Goal: Task Accomplishment & Management: Manage account settings

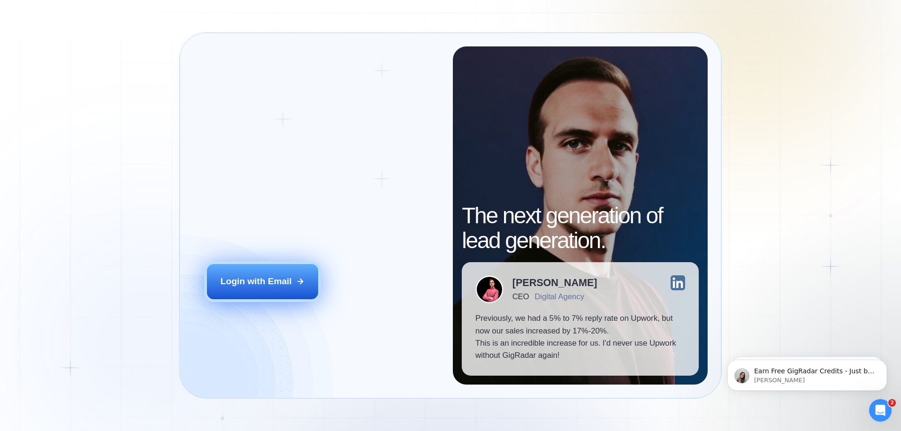
click at [260, 274] on button "Login with Email" at bounding box center [263, 281] width 112 height 35
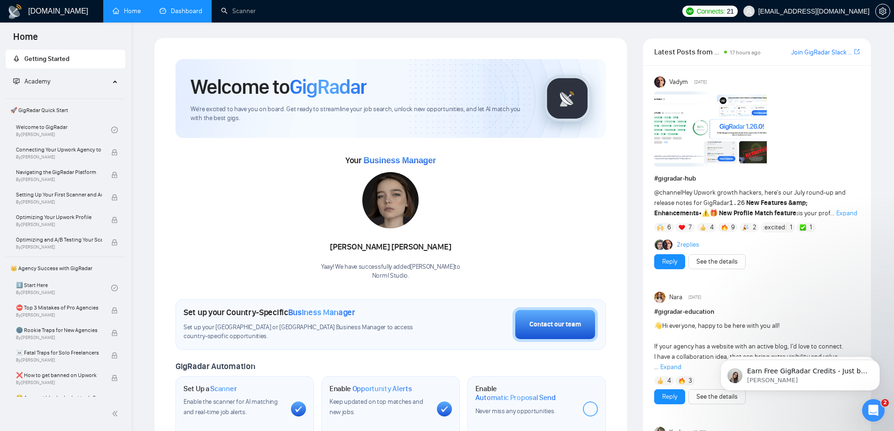
click at [180, 10] on link "Dashboard" at bounding box center [181, 11] width 43 height 8
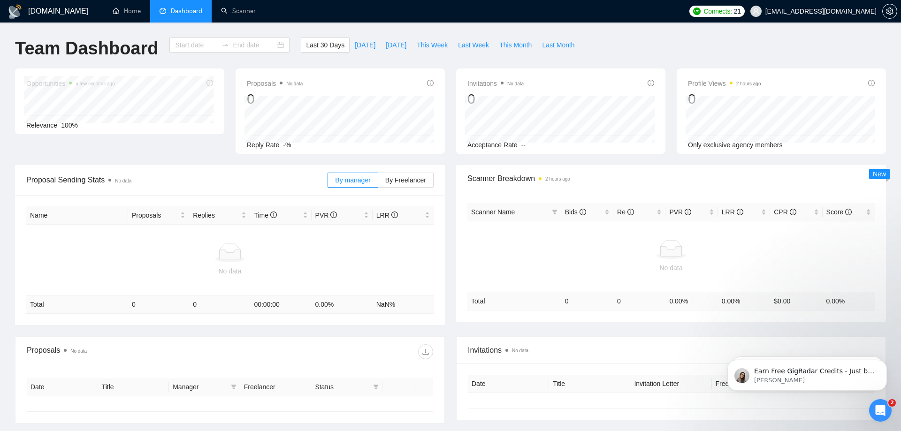
type input "[DATE]"
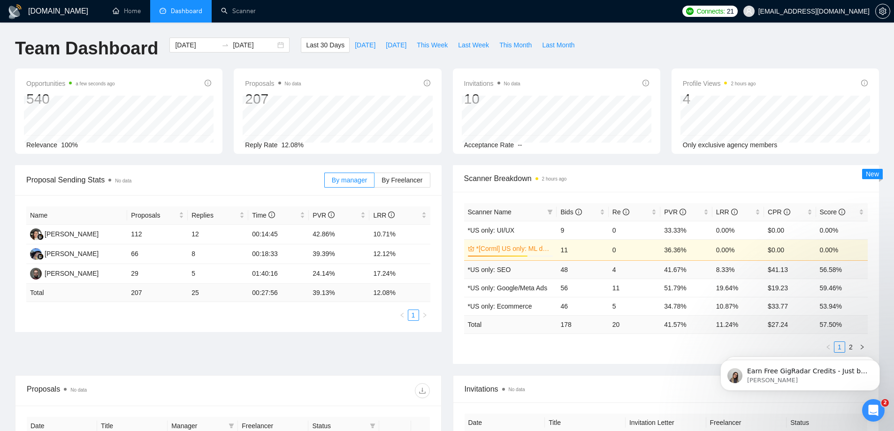
scroll to position [47, 0]
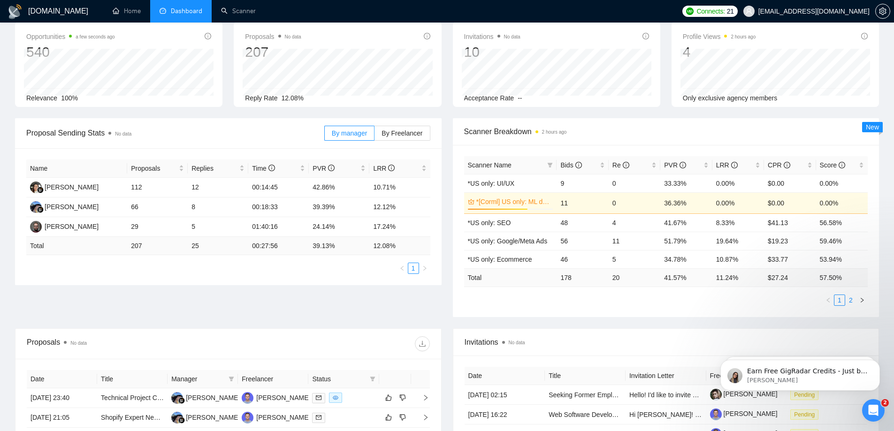
click at [851, 302] on link "2" at bounding box center [851, 300] width 10 height 10
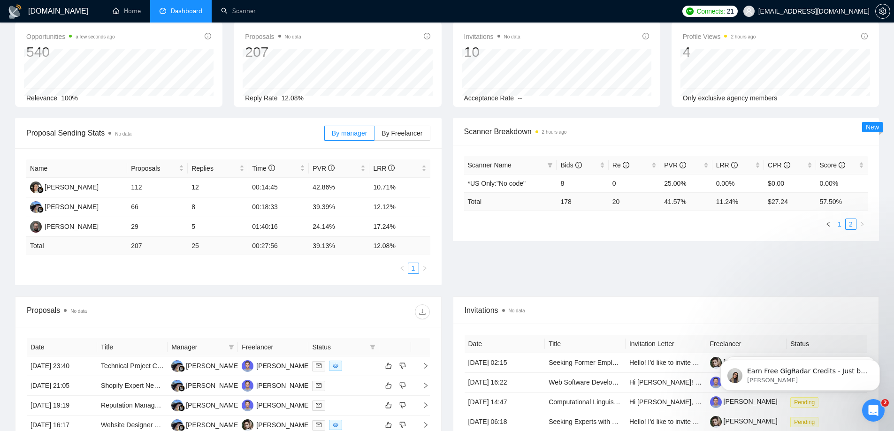
click at [839, 224] on link "1" at bounding box center [840, 224] width 10 height 10
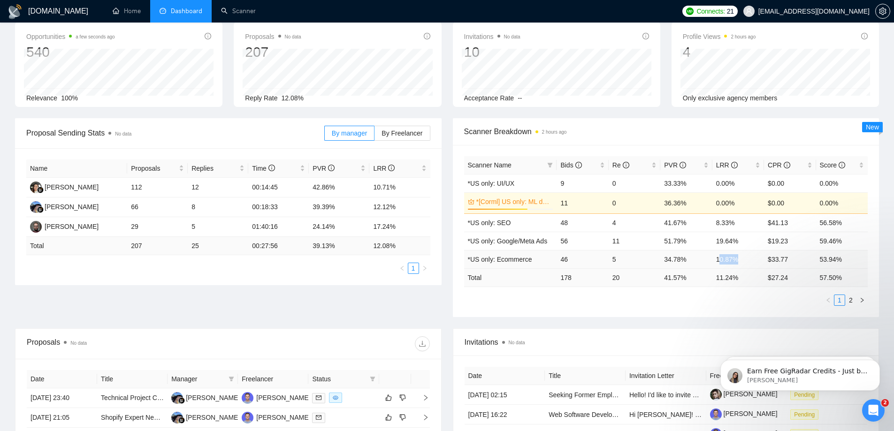
drag, startPoint x: 719, startPoint y: 261, endPoint x: 744, endPoint y: 260, distance: 24.4
click at [744, 260] on td "10.87%" at bounding box center [739, 259] width 52 height 18
click at [737, 300] on ul "1 2" at bounding box center [666, 300] width 404 height 11
click at [849, 300] on link "2" at bounding box center [851, 300] width 10 height 10
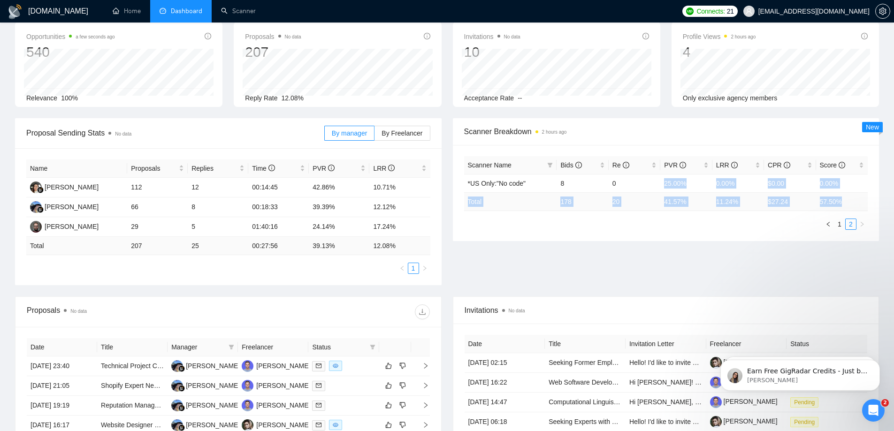
drag, startPoint x: 656, startPoint y: 187, endPoint x: 844, endPoint y: 206, distance: 188.7
click at [844, 206] on table "Scanner Name Bids Re PVR LRR CPR Score *US Only:"No code" 8 0 25.00% 0.00% $0.0…" at bounding box center [666, 183] width 404 height 55
drag, startPoint x: 771, startPoint y: 242, endPoint x: 830, endPoint y: 234, distance: 59.2
click at [772, 242] on div "Proposal Sending Stats No data By manager By Freelancer Name Proposals Replies …" at bounding box center [447, 207] width 876 height 178
click at [839, 224] on link "1" at bounding box center [840, 224] width 10 height 10
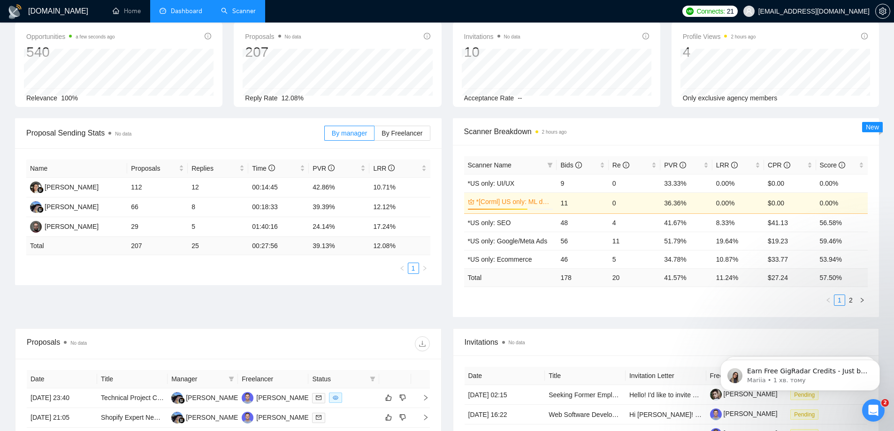
click at [235, 14] on link "Scanner" at bounding box center [238, 11] width 35 height 8
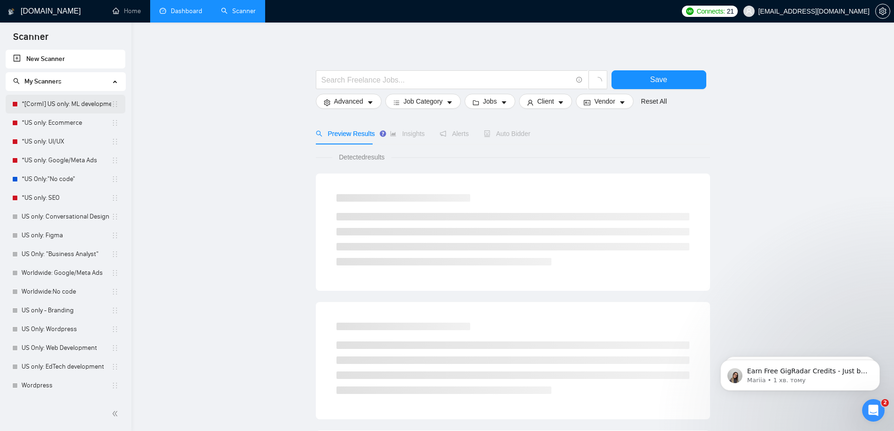
click at [63, 105] on link "*[Corml] US only: ML development" at bounding box center [67, 104] width 90 height 19
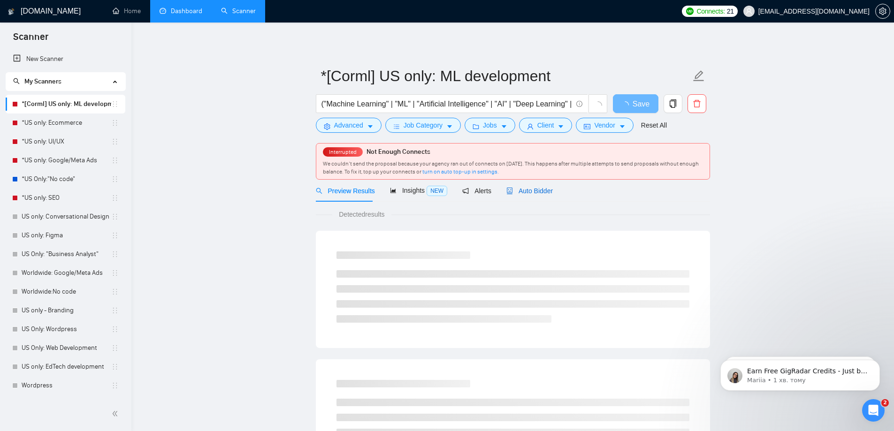
click at [527, 195] on div "Auto Bidder" at bounding box center [530, 191] width 46 height 10
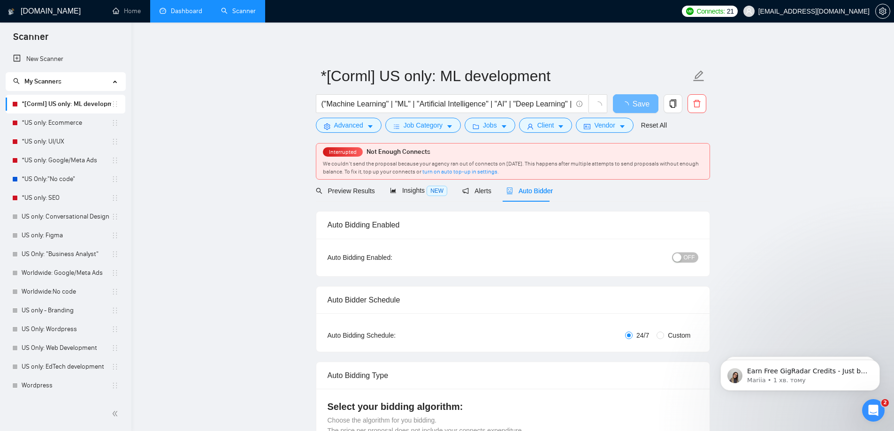
radio input "false"
radio input "true"
checkbox input "true"
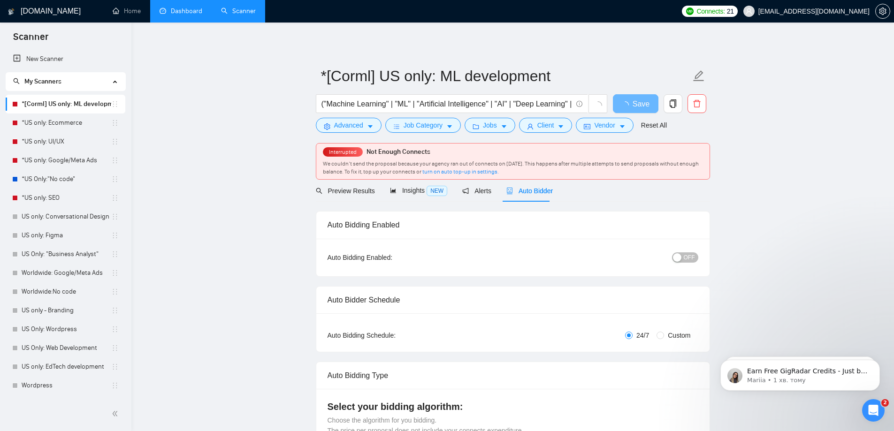
checkbox input "true"
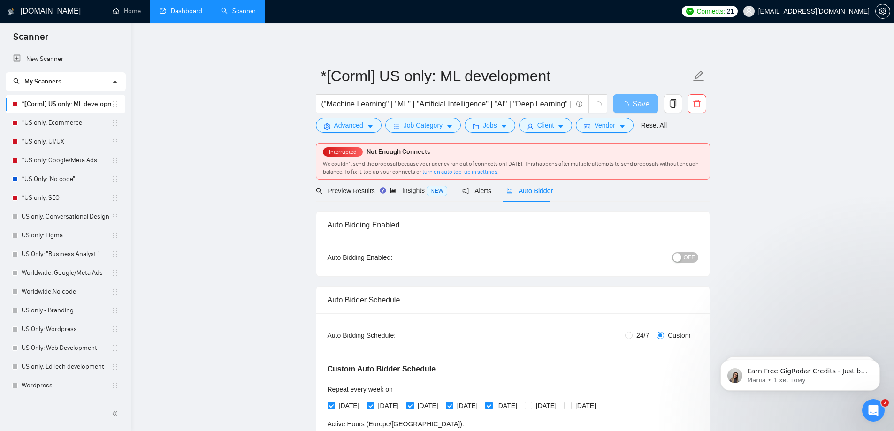
drag, startPoint x: 681, startPoint y: 250, endPoint x: 682, endPoint y: 255, distance: 5.4
click at [681, 251] on div "OFF" at bounding box center [636, 257] width 123 height 15
click at [682, 258] on div "button" at bounding box center [677, 258] width 8 height 8
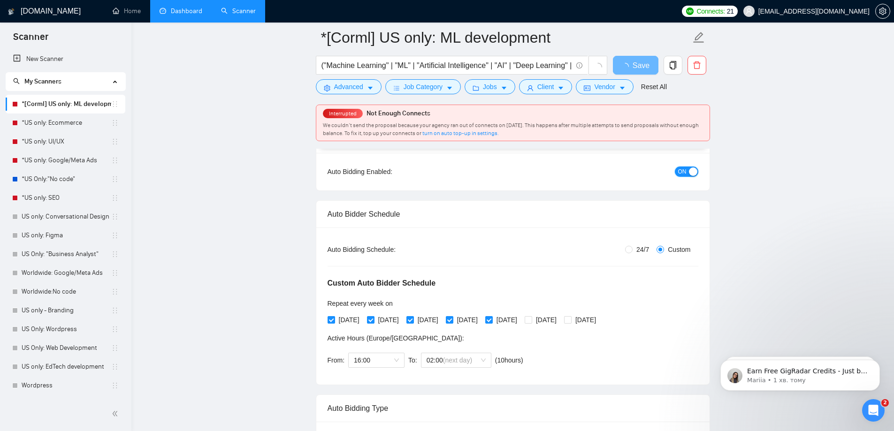
scroll to position [94, 0]
click at [455, 362] on span "(next day)" at bounding box center [457, 360] width 29 height 8
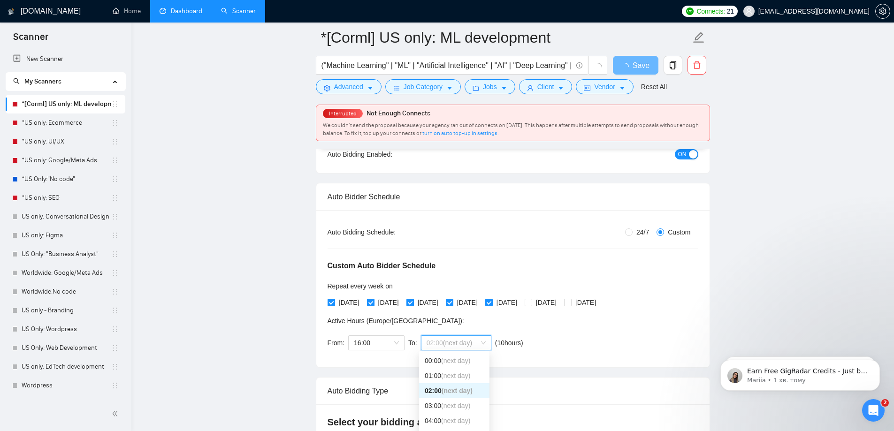
scroll to position [141, 0]
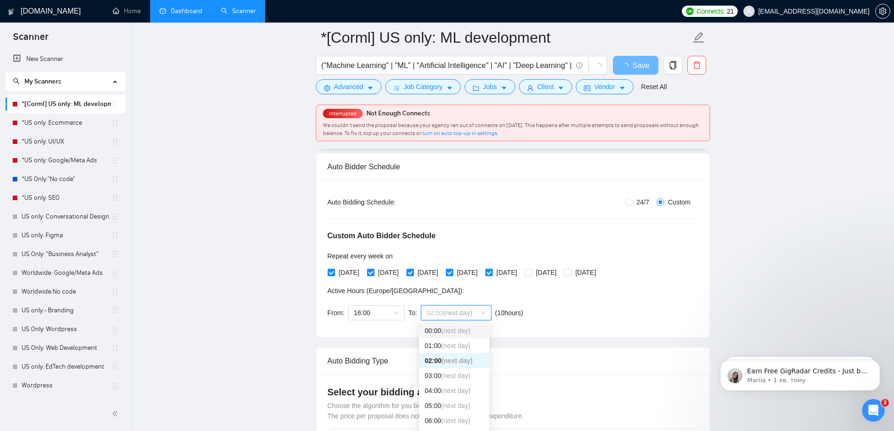
click at [467, 334] on span "(next day)" at bounding box center [455, 331] width 29 height 8
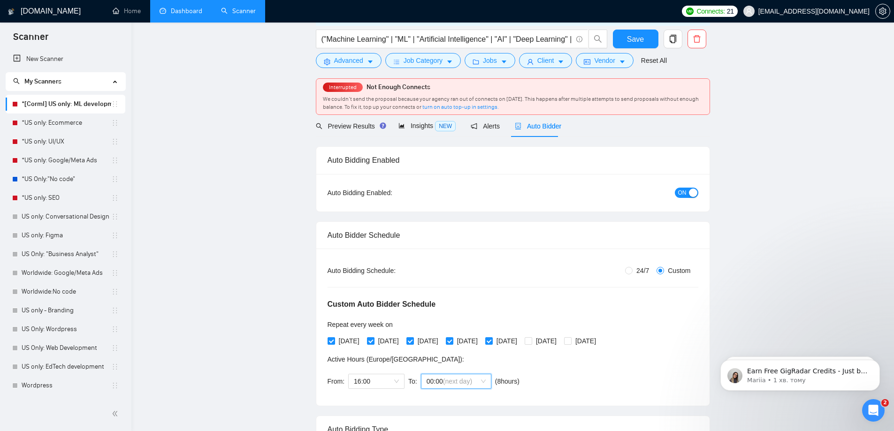
scroll to position [0, 0]
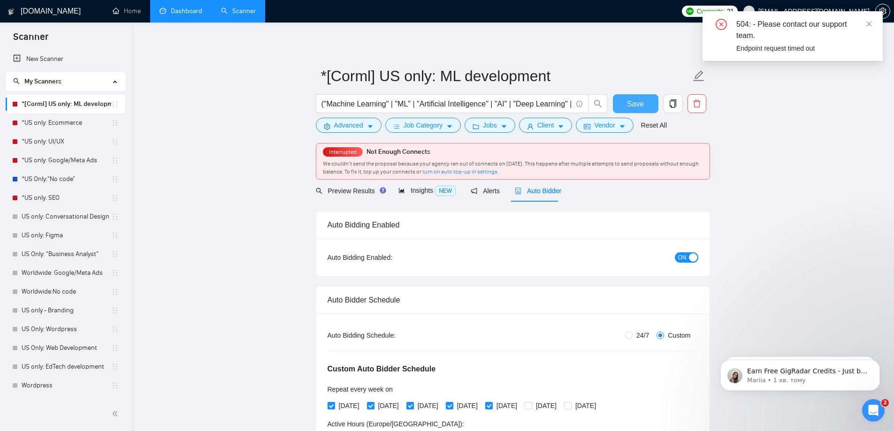
click at [631, 102] on span "Save" at bounding box center [635, 104] width 17 height 12
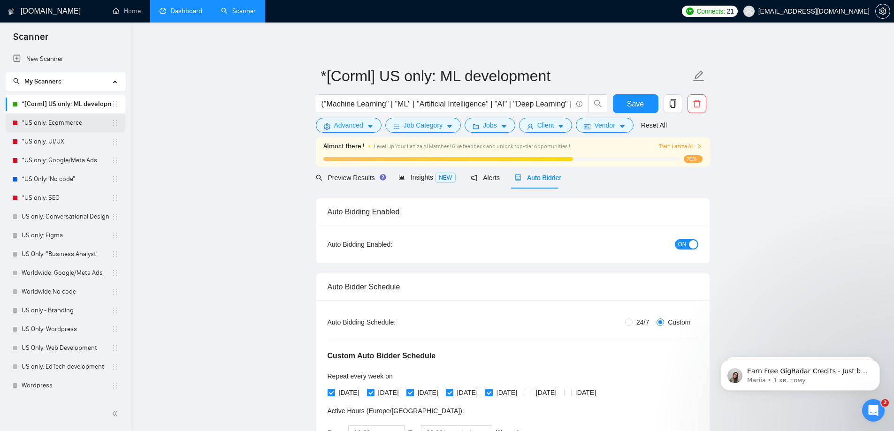
click at [48, 127] on link "*US only: Ecommerce" at bounding box center [67, 123] width 90 height 19
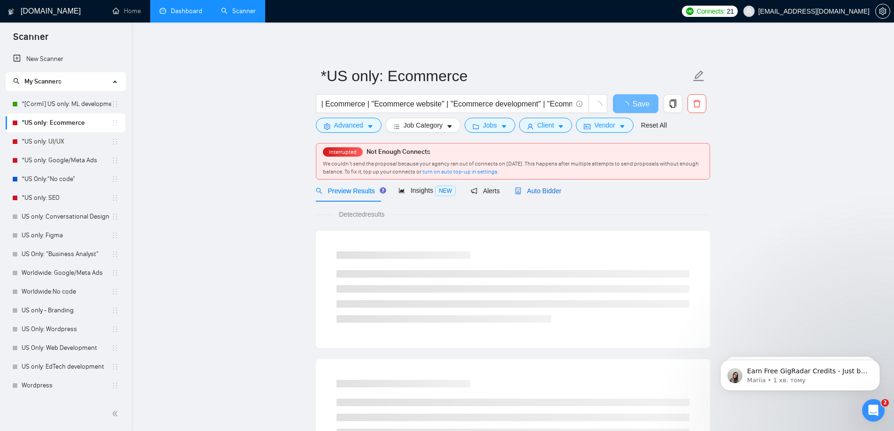
click at [538, 188] on span "Auto Bidder" at bounding box center [538, 191] width 46 height 8
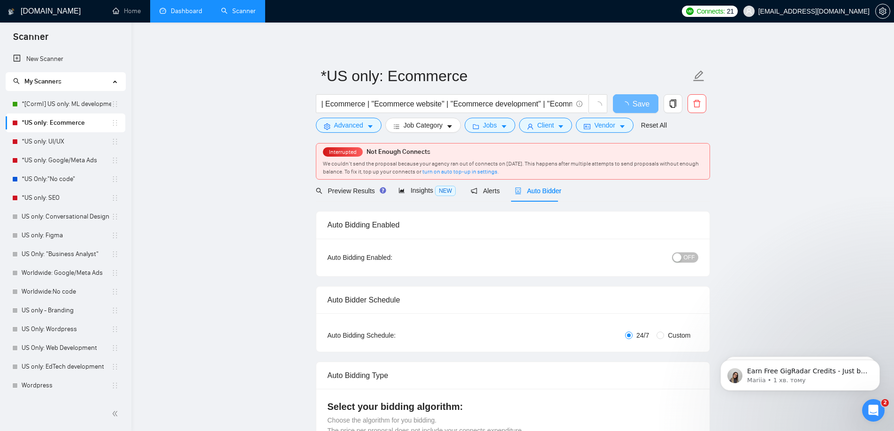
checkbox input "true"
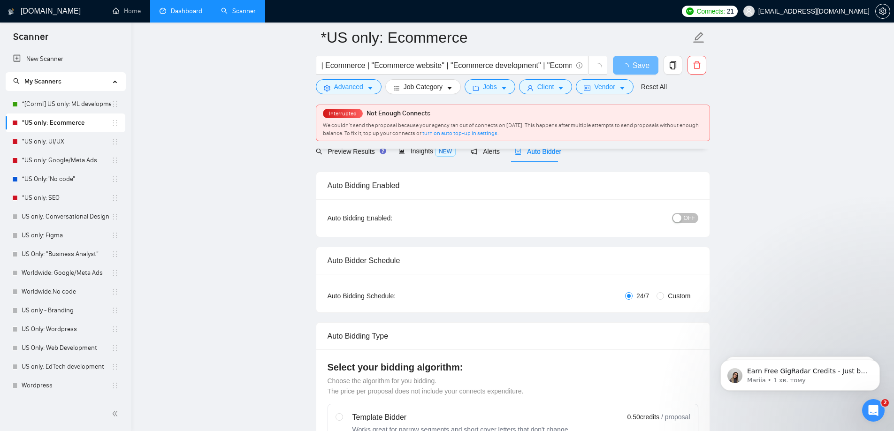
click at [693, 221] on span "OFF" at bounding box center [689, 218] width 11 height 10
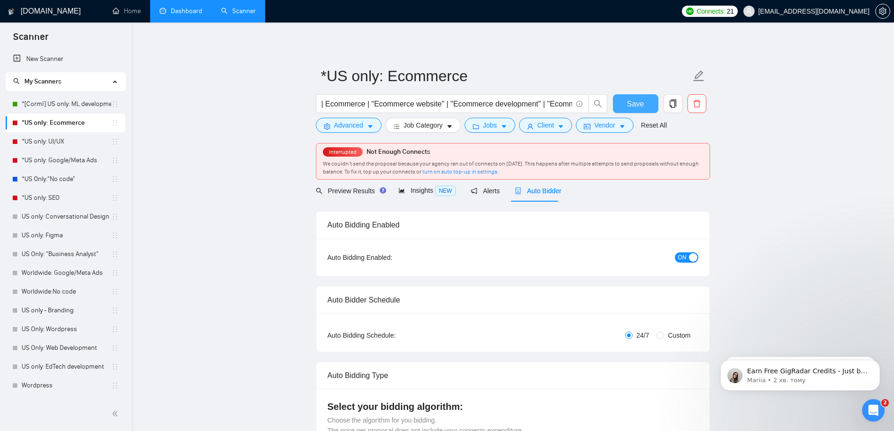
click at [639, 103] on span "Save" at bounding box center [635, 104] width 17 height 12
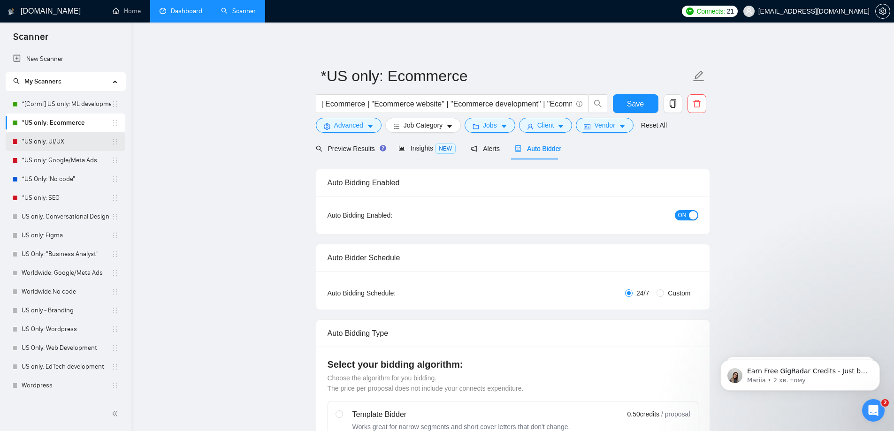
click at [34, 139] on link "*US only: UI/UX" at bounding box center [67, 141] width 90 height 19
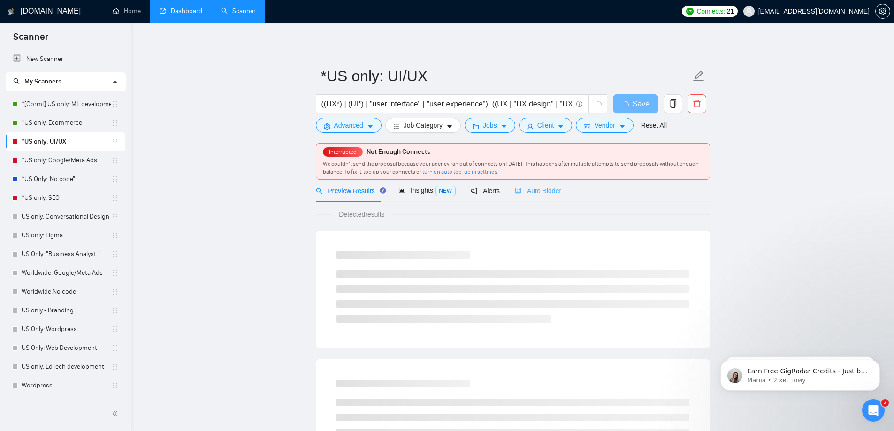
click at [537, 184] on div "Auto Bidder" at bounding box center [538, 191] width 46 height 22
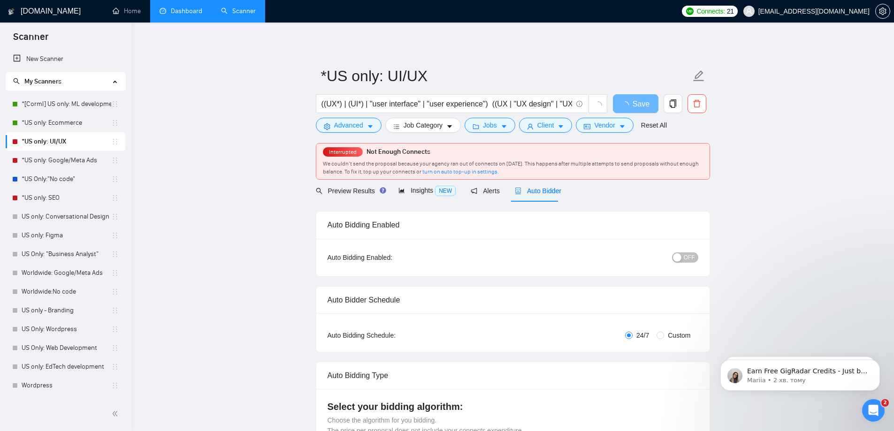
radio input "false"
radio input "true"
checkbox input "true"
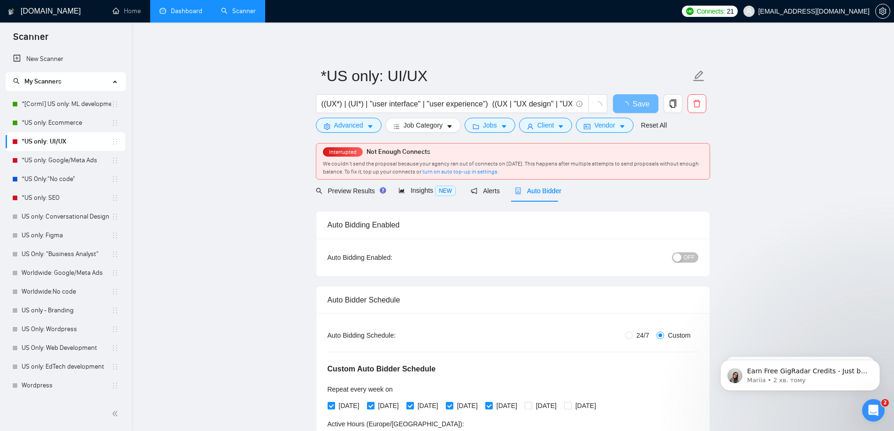
click at [679, 257] on div "button" at bounding box center [677, 258] width 8 height 8
drag, startPoint x: 633, startPoint y: 100, endPoint x: 740, endPoint y: 83, distance: 108.5
click at [633, 100] on span "Save" at bounding box center [635, 104] width 17 height 12
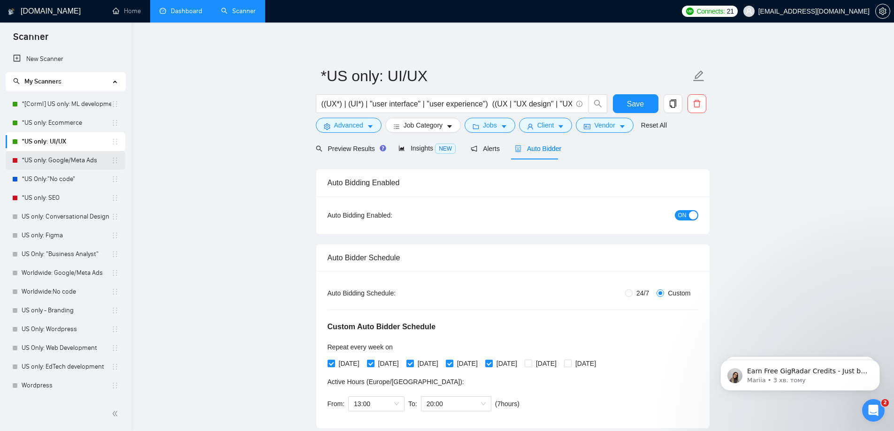
click at [46, 160] on link "*US only: Google/Meta Ads" at bounding box center [67, 160] width 90 height 19
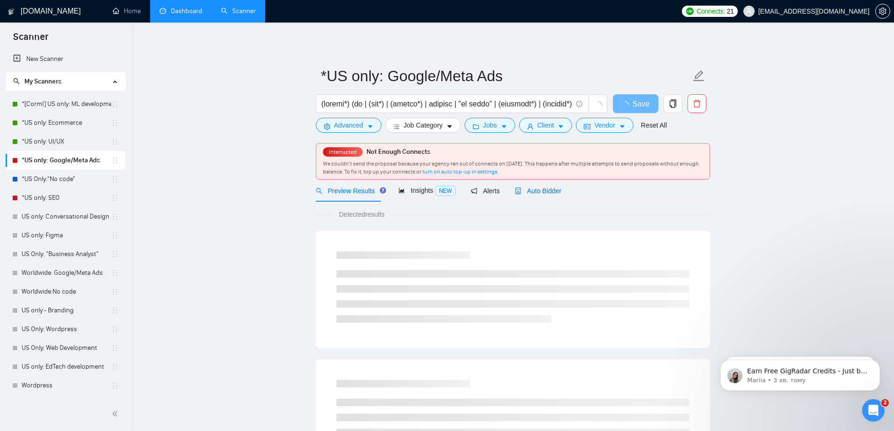
click at [542, 192] on span "Auto Bidder" at bounding box center [538, 191] width 46 height 8
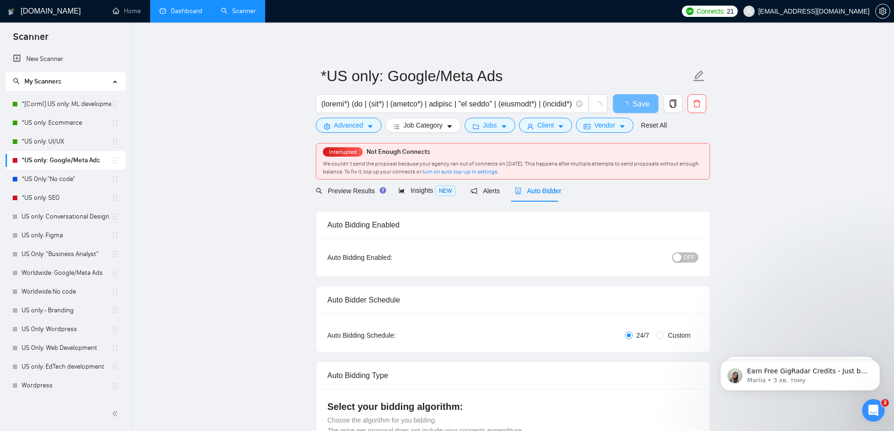
checkbox input "true"
click at [695, 257] on button "OFF" at bounding box center [685, 258] width 26 height 10
click at [637, 105] on span "Save" at bounding box center [635, 104] width 17 height 12
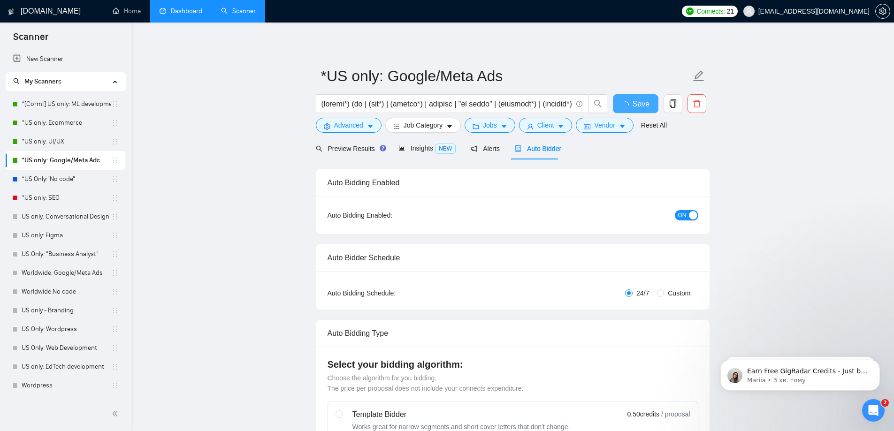
checkbox input "true"
drag, startPoint x: 45, startPoint y: 200, endPoint x: 307, endPoint y: 203, distance: 262.0
click at [45, 200] on link "*US only: SEO" at bounding box center [67, 198] width 90 height 19
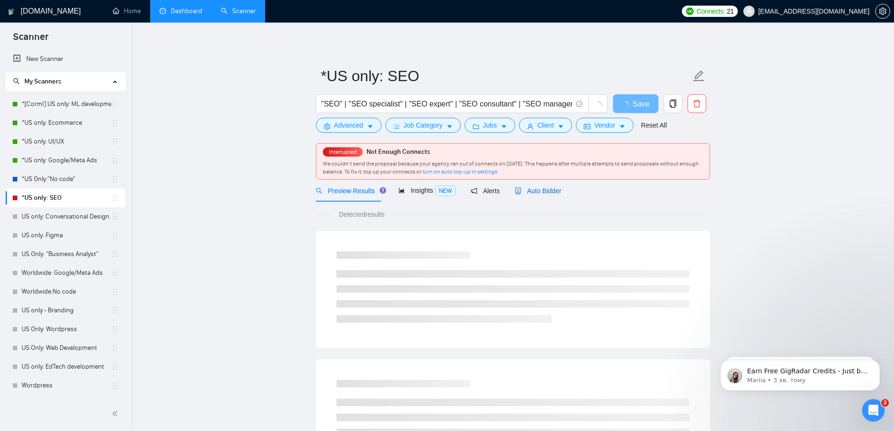
click at [547, 194] on span "Auto Bidder" at bounding box center [538, 191] width 46 height 8
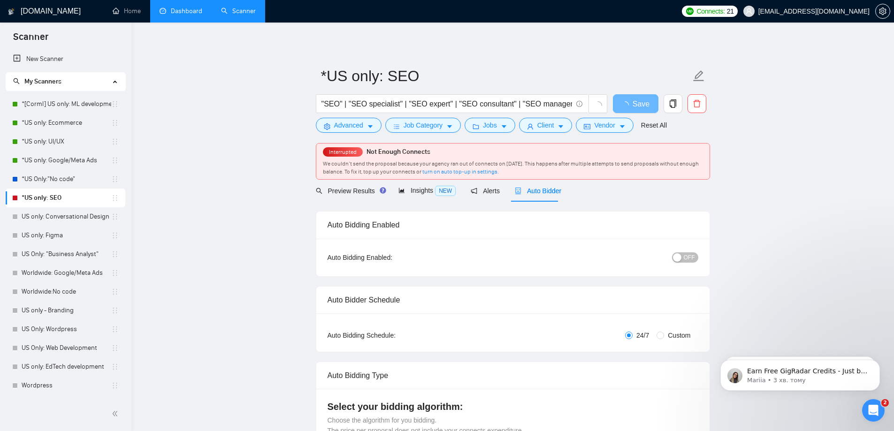
radio input "false"
radio input "true"
checkbox input "true"
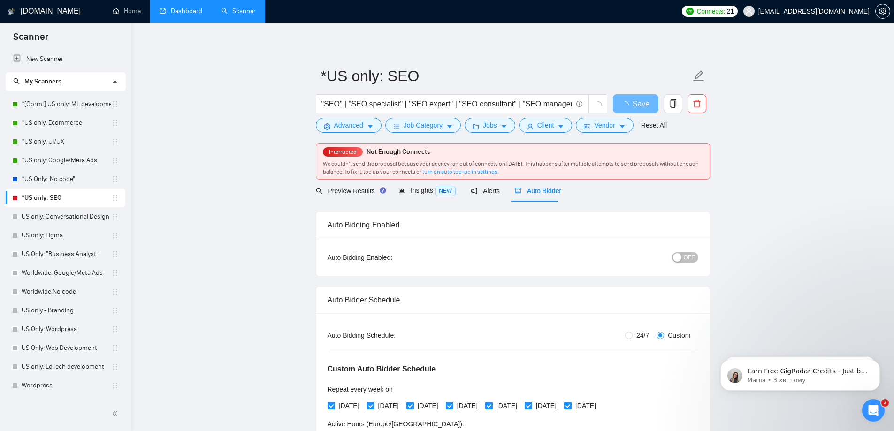
click at [693, 258] on span "OFF" at bounding box center [689, 258] width 11 height 10
click at [636, 101] on span "Save" at bounding box center [635, 104] width 17 height 12
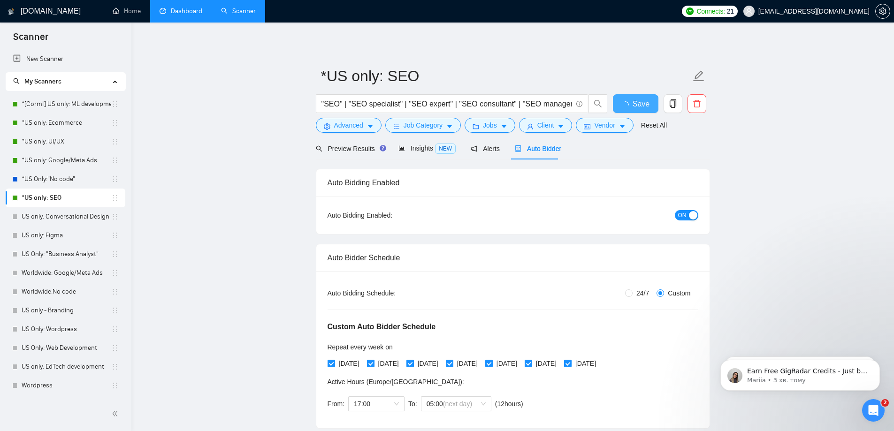
checkbox input "true"
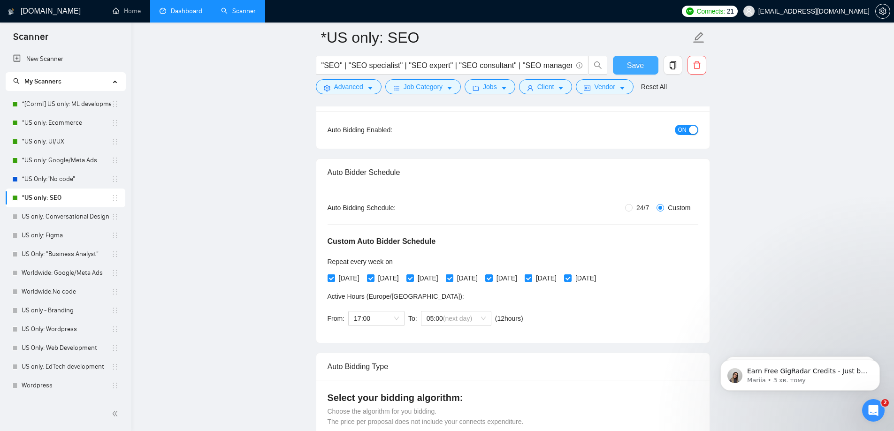
scroll to position [94, 0]
click at [531, 279] on input "[DATE]" at bounding box center [528, 277] width 7 height 7
checkbox input "false"
click at [599, 279] on span "[DATE]" at bounding box center [586, 277] width 28 height 10
click at [571, 279] on input "[DATE]" at bounding box center [567, 277] width 7 height 7
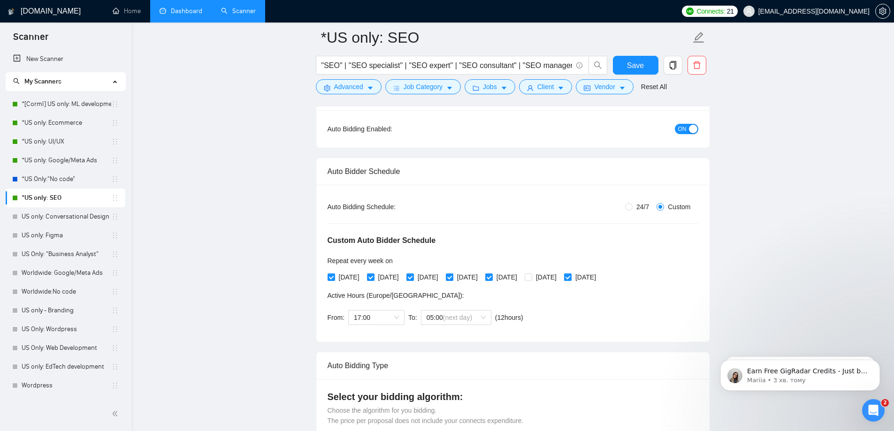
checkbox input "false"
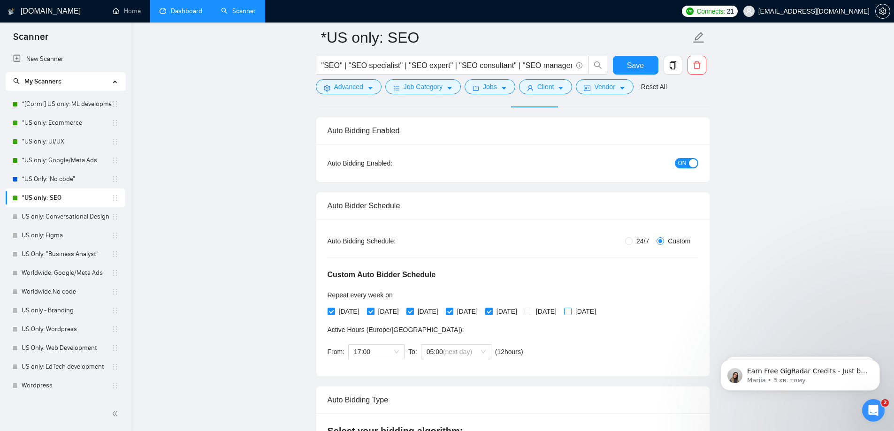
scroll to position [0, 0]
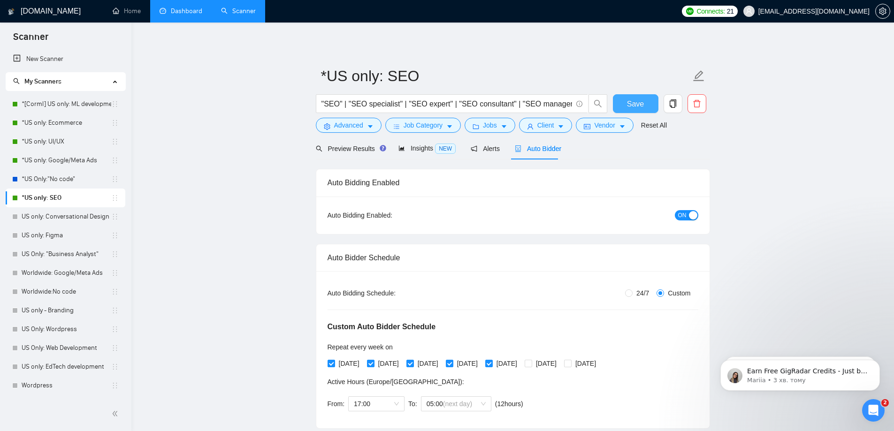
click at [639, 110] on button "Save" at bounding box center [636, 103] width 46 height 19
checkbox input "true"
click at [70, 165] on link "*US only: Google/Meta Ads" at bounding box center [67, 160] width 90 height 19
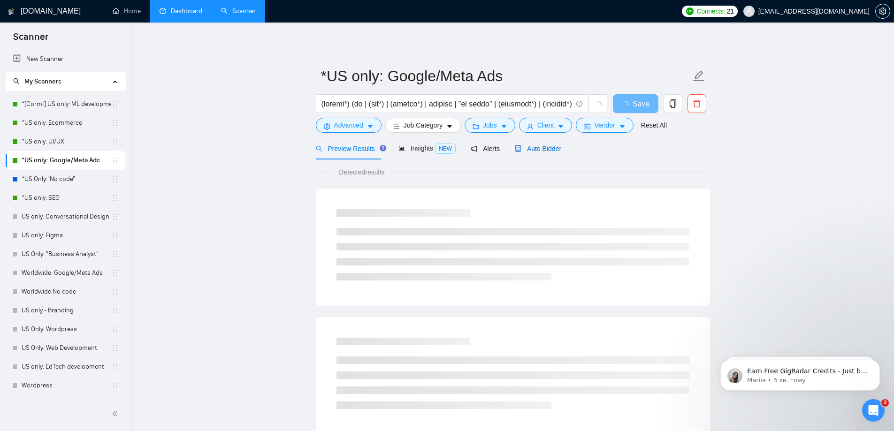
click at [541, 152] on span "Auto Bidder" at bounding box center [538, 149] width 46 height 8
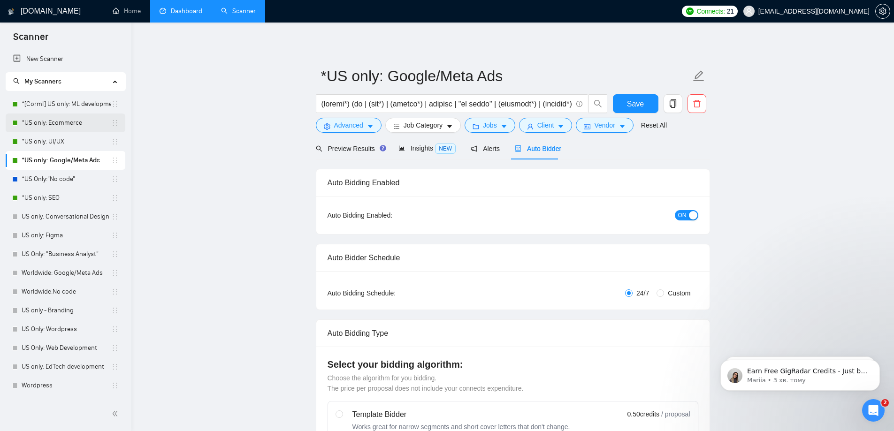
click at [61, 126] on link "*US only: Ecommerce" at bounding box center [67, 123] width 90 height 19
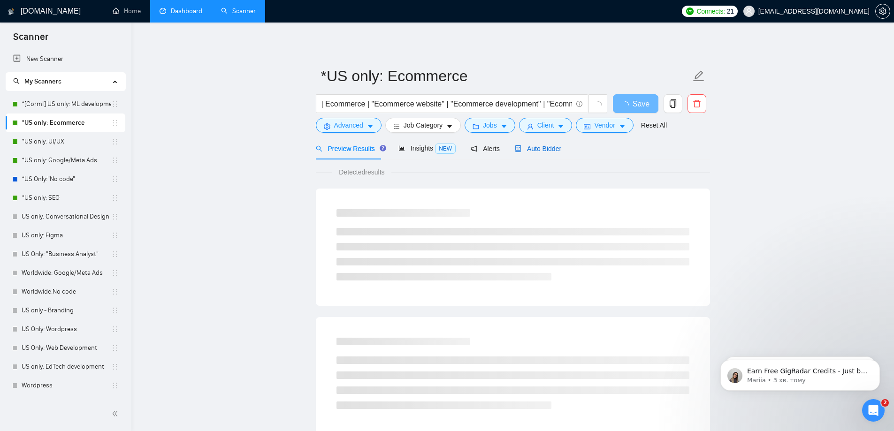
click at [544, 152] on span "Auto Bidder" at bounding box center [538, 149] width 46 height 8
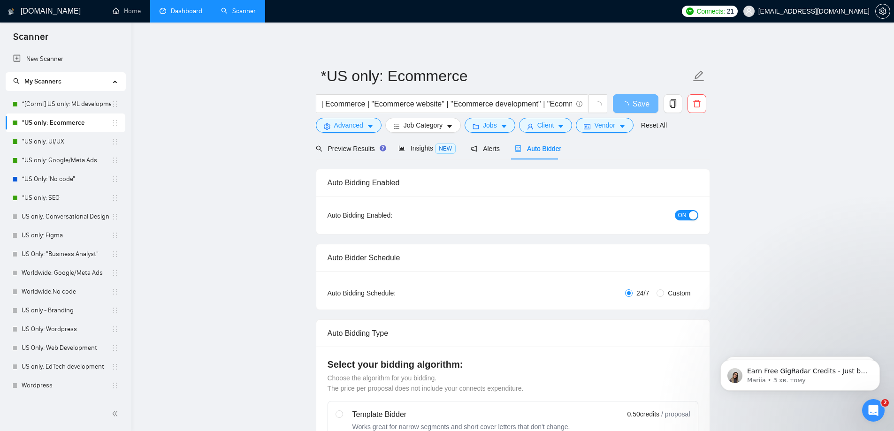
checkbox input "true"
click at [47, 149] on link "*US only: UI/UX" at bounding box center [67, 141] width 90 height 19
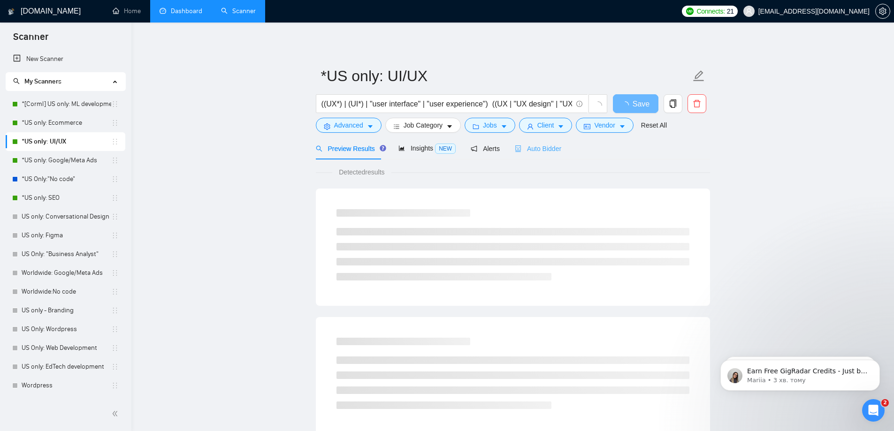
click at [525, 154] on div "Auto Bidder" at bounding box center [538, 149] width 46 height 22
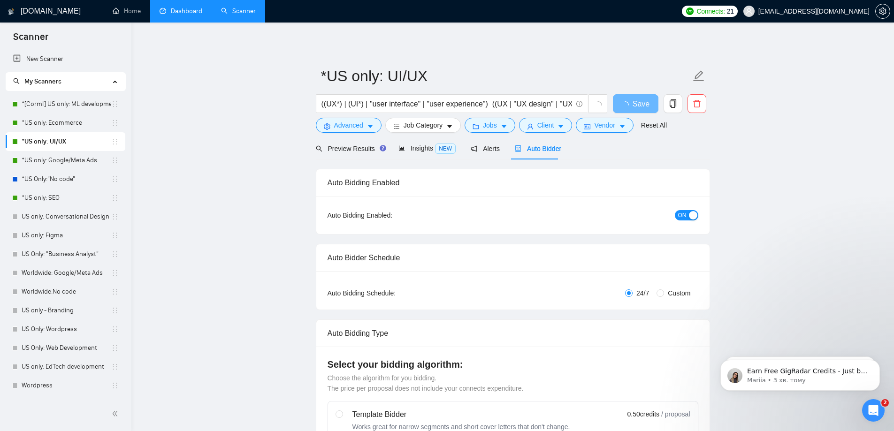
radio input "false"
radio input "true"
checkbox input "true"
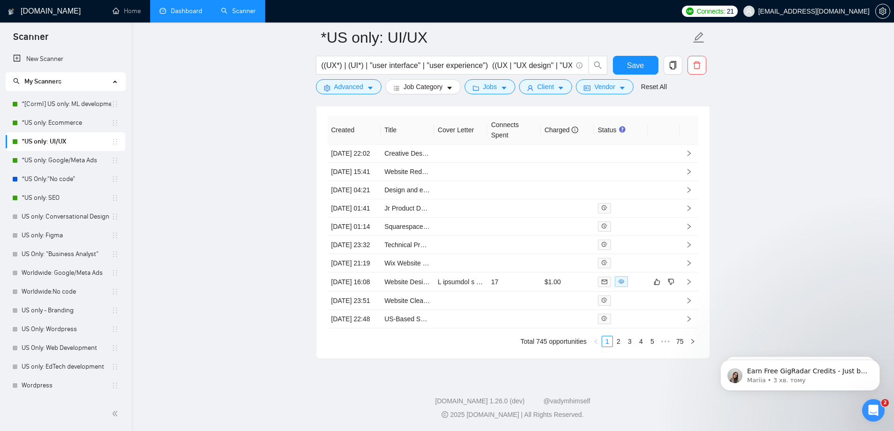
scroll to position [2634, 0]
click at [621, 347] on link "2" at bounding box center [619, 342] width 10 height 10
click at [632, 347] on link "3" at bounding box center [630, 342] width 10 height 10
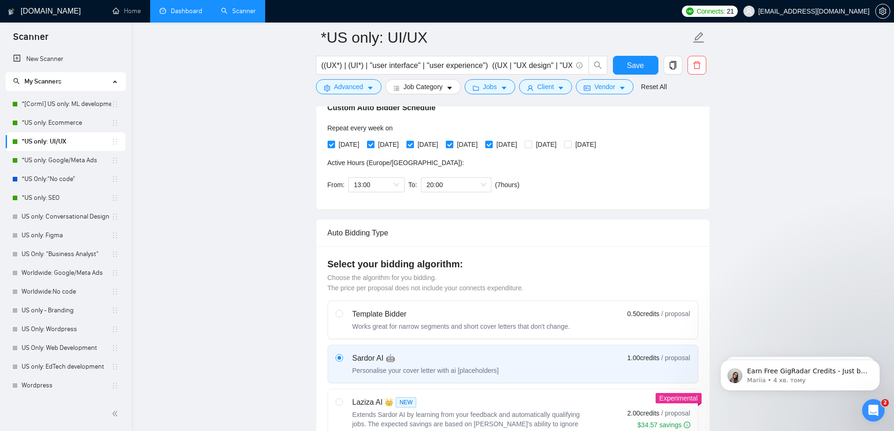
scroll to position [146, 0]
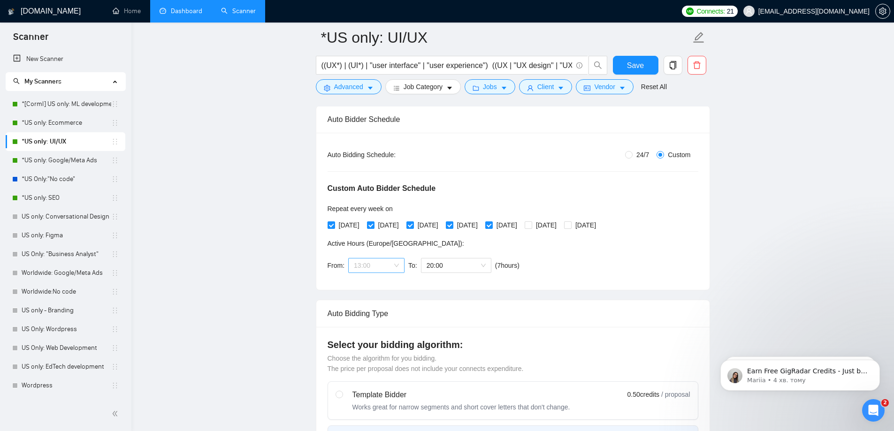
click at [367, 268] on span "13:00" at bounding box center [376, 266] width 45 height 14
click at [378, 340] on div "16:00" at bounding box center [375, 340] width 45 height 10
click at [462, 269] on span "20:00" at bounding box center [456, 266] width 59 height 14
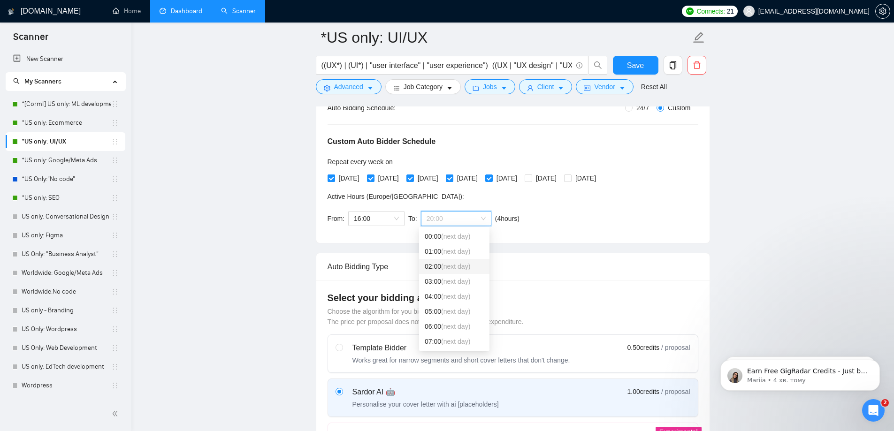
scroll to position [146, 0]
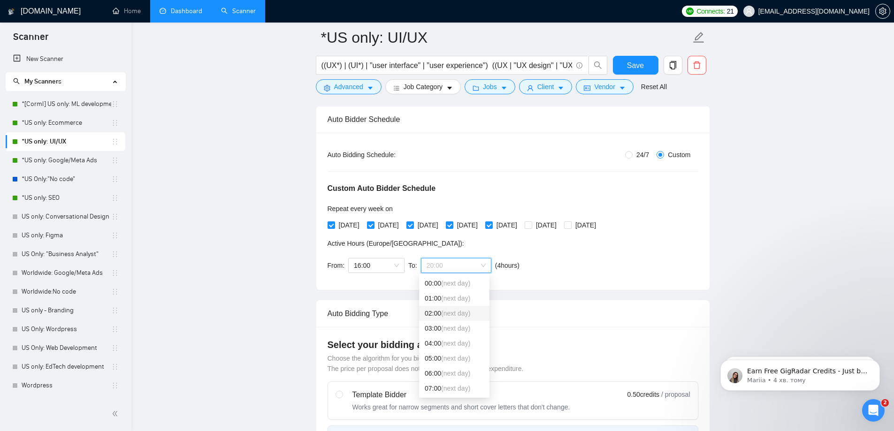
click at [443, 315] on span "(next day)" at bounding box center [455, 314] width 29 height 8
click at [387, 271] on span "16:00" at bounding box center [376, 266] width 45 height 14
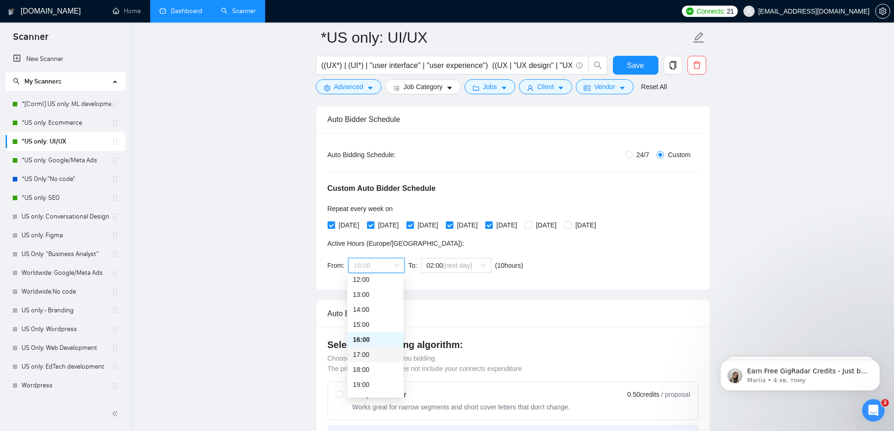
click at [377, 353] on div "17:00" at bounding box center [375, 355] width 45 height 10
click at [631, 68] on span "Save" at bounding box center [635, 66] width 17 height 12
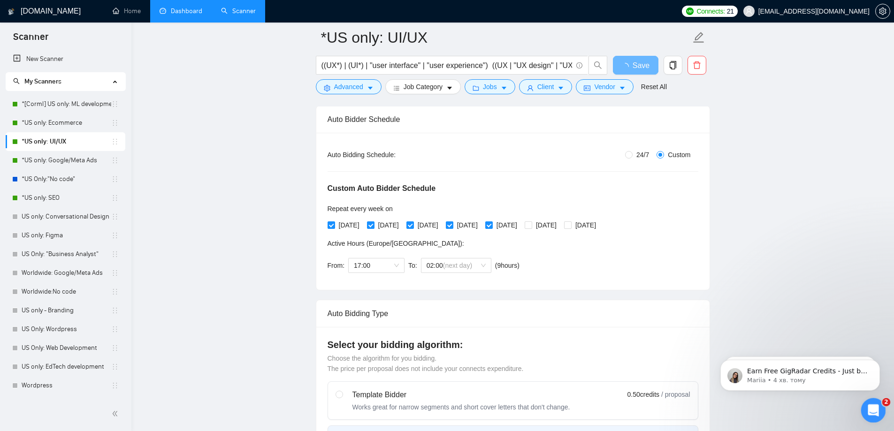
click at [875, 409] on icon "Відкрити програму для спілкування Intercom" at bounding box center [872, 409] width 15 height 15
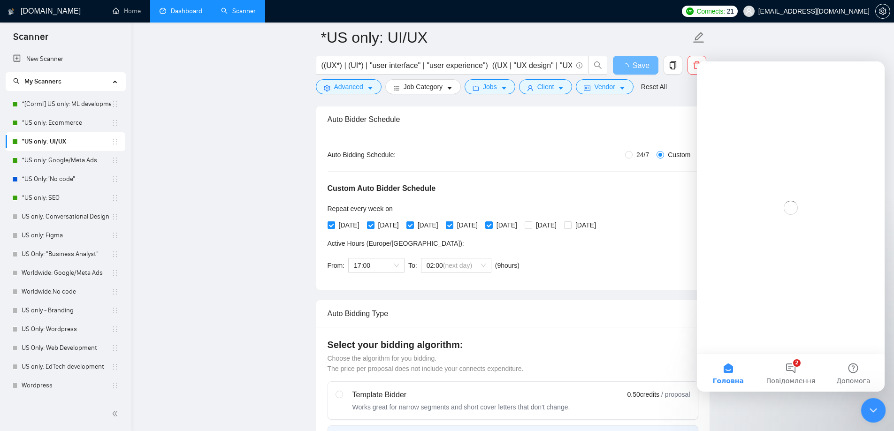
scroll to position [0, 0]
click at [795, 373] on button "2 Повідомлення" at bounding box center [791, 373] width 62 height 38
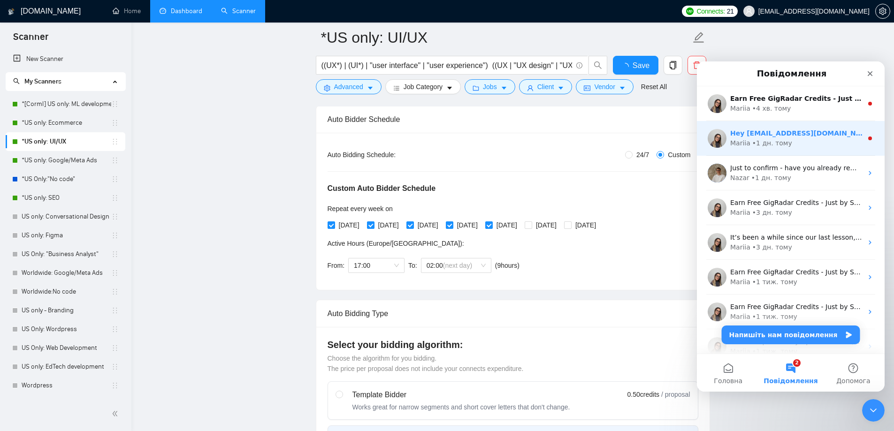
checkbox input "true"
click at [797, 140] on div "Mariia • 1 дн. тому" at bounding box center [797, 144] width 132 height 10
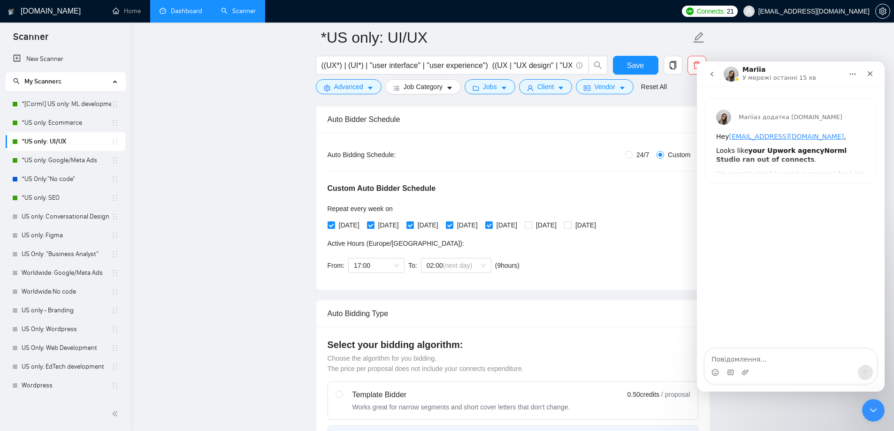
click at [710, 72] on icon "go back" at bounding box center [712, 74] width 8 height 8
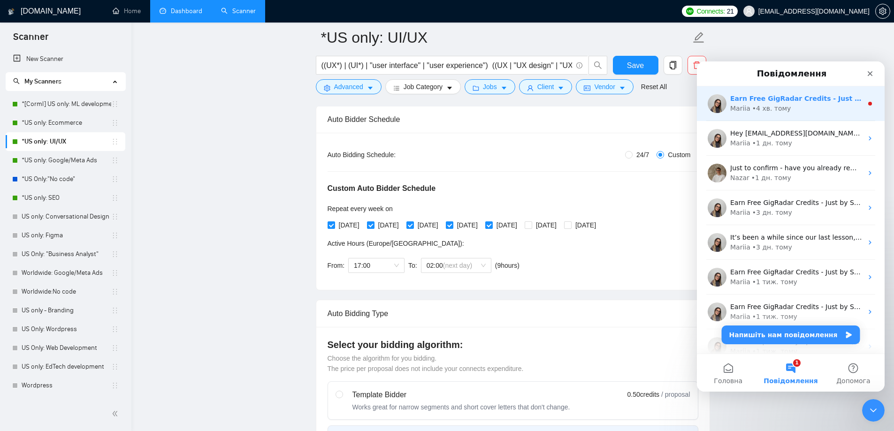
click at [743, 111] on div "Mariia" at bounding box center [741, 109] width 20 height 10
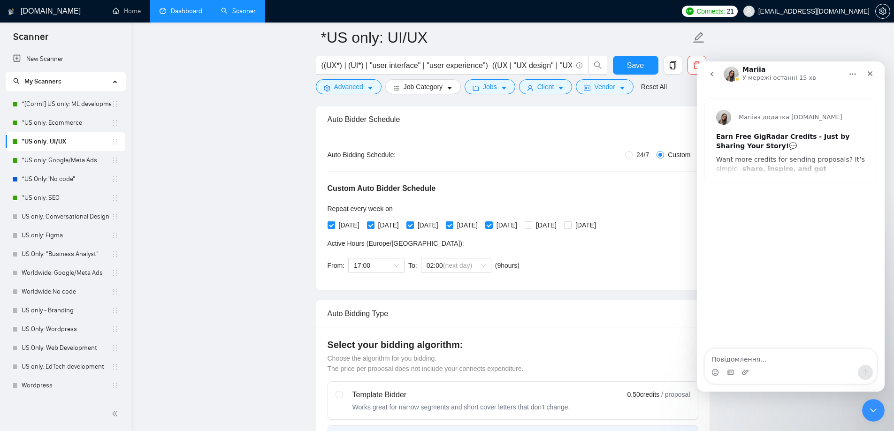
click at [714, 76] on icon "go back" at bounding box center [712, 74] width 8 height 8
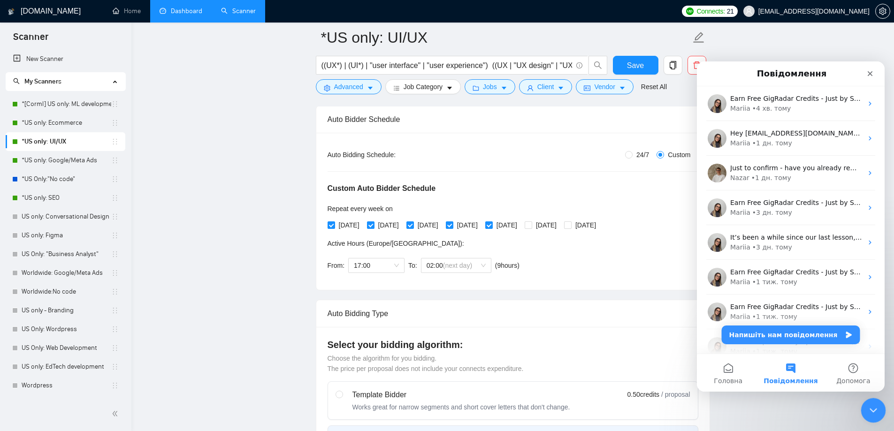
click at [879, 407] on div "Закрити програму для спілкування Intercom" at bounding box center [872, 409] width 23 height 23
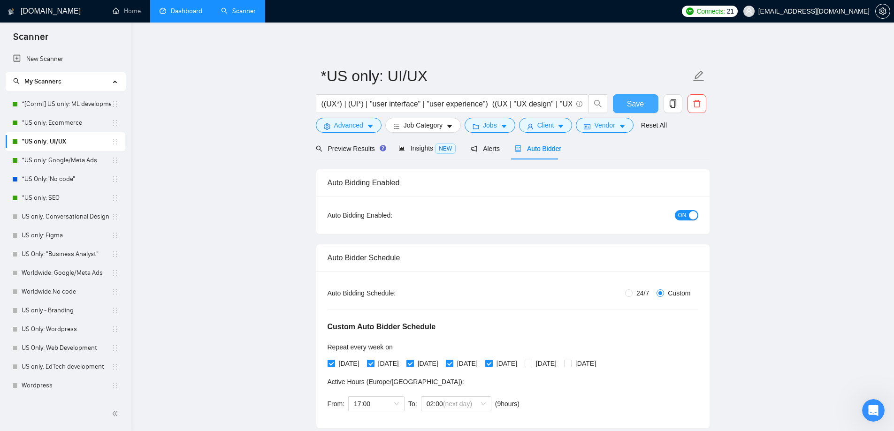
click at [642, 102] on span "Save" at bounding box center [635, 104] width 17 height 12
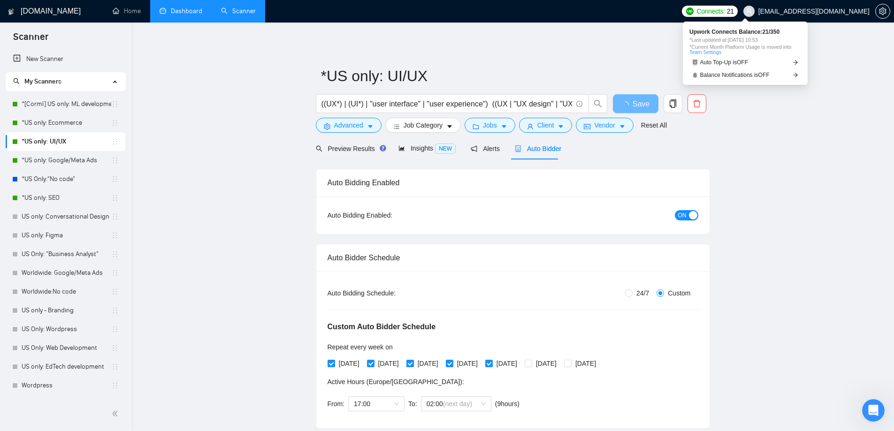
click at [725, 8] on span "Connects:" at bounding box center [711, 11] width 28 height 10
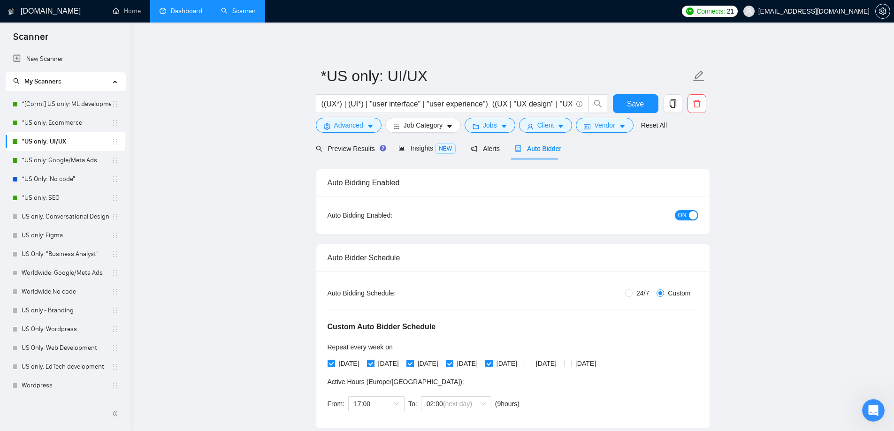
click at [192, 15] on link "Dashboard" at bounding box center [181, 11] width 43 height 8
